Goal: Task Accomplishment & Management: Use online tool/utility

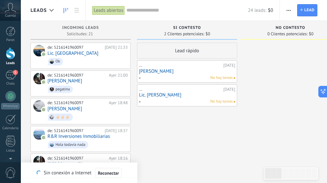
click at [15, 56] on div at bounding box center [11, 53] width 10 height 12
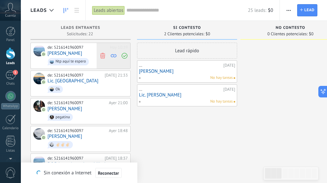
click at [103, 57] on icon at bounding box center [103, 56] width 6 height 6
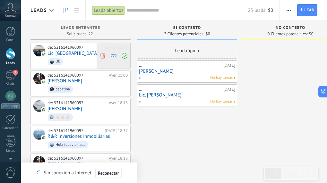
click at [103, 56] on icon at bounding box center [103, 56] width 6 height 6
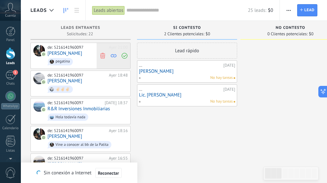
click at [105, 57] on icon at bounding box center [103, 56] width 6 height 6
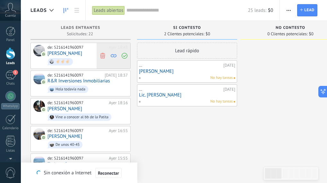
click at [100, 53] on icon at bounding box center [103, 56] width 6 height 6
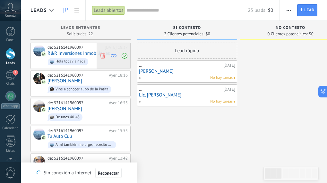
click at [101, 54] on use at bounding box center [102, 56] width 5 height 6
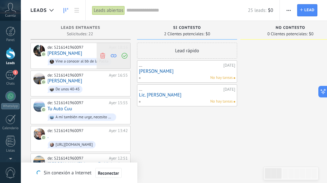
click at [103, 55] on icon at bounding box center [103, 56] width 6 height 6
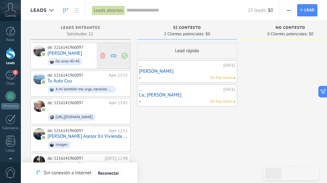
click at [104, 55] on use at bounding box center [102, 56] width 5 height 6
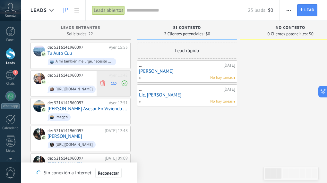
click at [103, 83] on icon at bounding box center [103, 84] width 6 height 6
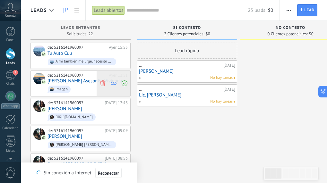
click at [104, 84] on use at bounding box center [102, 84] width 5 height 6
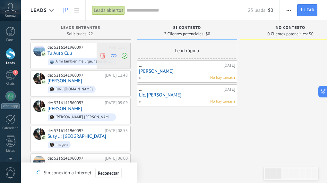
click at [102, 56] on icon at bounding box center [103, 56] width 6 height 6
click at [102, 56] on div "de: 5216141960097 [DATE] 15:55 Tu Auto Cuu A mí también me urge, necesito mucho…" at bounding box center [80, 56] width 100 height 26
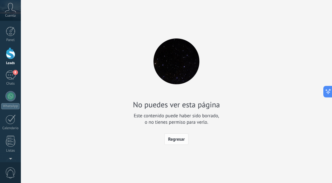
click at [173, 141] on span "Regresar" at bounding box center [176, 139] width 17 height 4
click at [173, 141] on body ".abccls-1,.abccls-2{fill-rule:evenodd}.abccls-2{fill:#fff} .abfcls-1{fill:none}…" at bounding box center [166, 91] width 332 height 183
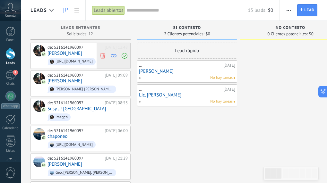
click at [104, 55] on icon at bounding box center [103, 56] width 6 height 6
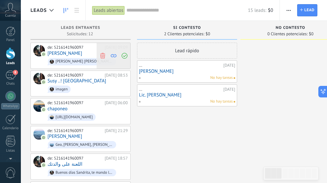
click at [103, 56] on use at bounding box center [102, 56] width 5 height 6
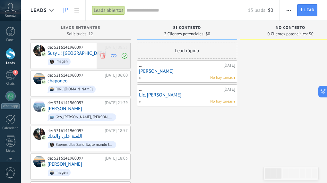
click at [104, 54] on icon at bounding box center [103, 56] width 6 height 6
click at [104, 54] on div "de: 5216141960097 [DATE] 08:53 Susy ..! Bendecida imagen" at bounding box center [80, 56] width 100 height 26
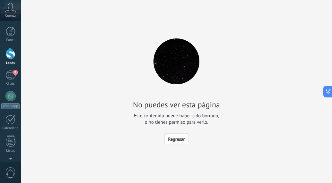
click at [176, 141] on span "Regresar" at bounding box center [176, 139] width 17 height 4
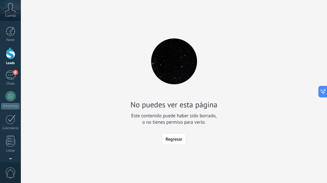
click at [176, 141] on body ".abccls-1,.abccls-2{fill-rule:evenodd}.abccls-2{fill:#fff} .abfcls-1{fill:none}…" at bounding box center [163, 91] width 327 height 183
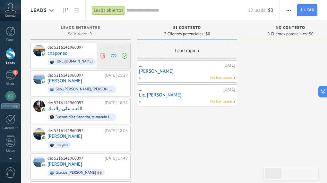
click at [104, 54] on use at bounding box center [102, 56] width 5 height 6
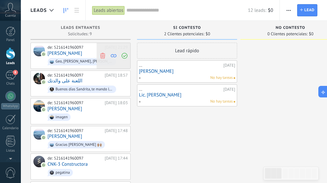
click at [102, 56] on use at bounding box center [102, 56] width 5 height 6
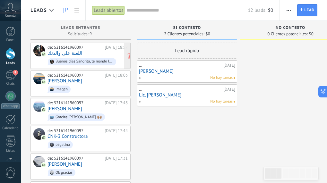
click at [108, 59] on div "Buenos días Sandrita, te mando los precios que compramos los dos loft" at bounding box center [85, 61] width 58 height 4
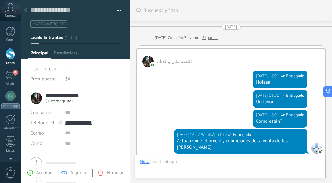
scroll to position [405, 0]
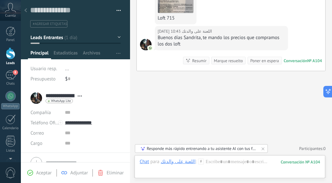
click at [27, 12] on div at bounding box center [25, 10] width 9 height 13
click at [0, 0] on div at bounding box center [0, 0] width 0 height 0
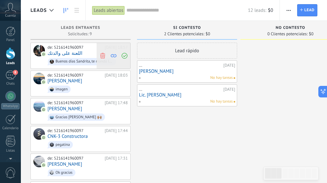
click at [123, 57] on icon at bounding box center [125, 56] width 6 height 6
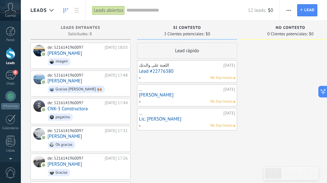
click at [140, 71] on link "Lead #22776380" at bounding box center [187, 71] width 96 height 5
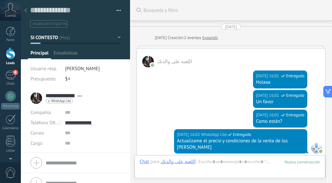
scroll to position [10, 0]
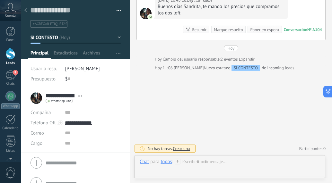
click at [75, 96] on span "Abrir detalle Copie el nombre Desatar Contacto principal" at bounding box center [79, 96] width 11 height 5
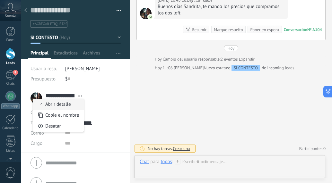
click at [69, 102] on link "Abrir detalle" at bounding box center [58, 104] width 26 height 6
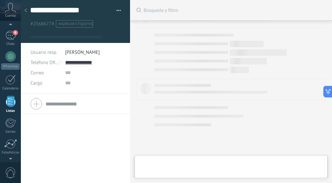
scroll to position [9, 0]
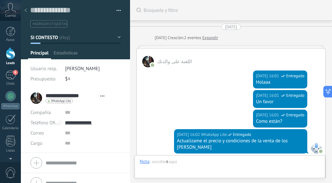
type textarea "**********"
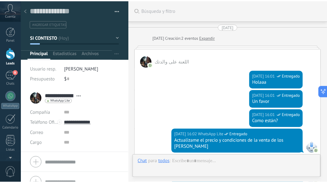
scroll to position [436, 0]
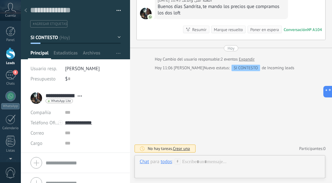
click at [47, 25] on span "#agregar etiquetas" at bounding box center [50, 24] width 34 height 4
click at [117, 9] on button "button" at bounding box center [116, 11] width 9 height 10
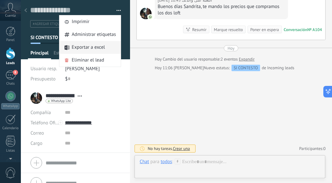
click at [95, 49] on span "Exportar a excel" at bounding box center [88, 47] width 33 height 13
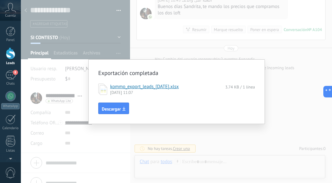
click at [63, 129] on div "Exportación completada kommo_export_leads_[DATE].xlsx 3.74 KB / 1 línea [DATE] …" at bounding box center [176, 91] width 311 height 183
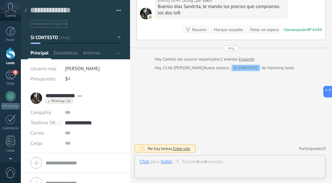
click at [63, 129] on div at bounding box center [176, 91] width 311 height 183
click at [14, 74] on span "8" at bounding box center [15, 72] width 5 height 5
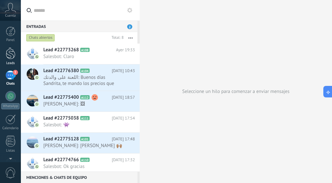
click at [13, 56] on div at bounding box center [11, 53] width 10 height 12
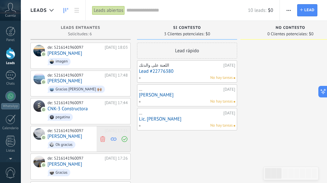
click at [103, 137] on use at bounding box center [102, 139] width 5 height 6
click at [103, 138] on icon at bounding box center [103, 139] width 6 height 6
